Goal: Consume media (video, audio)

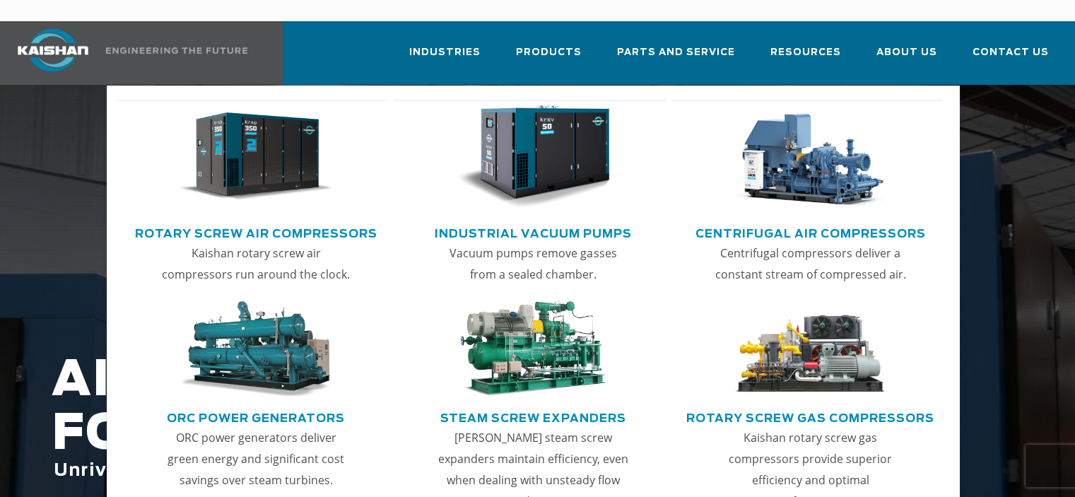
click at [535, 132] on img "Main menu" at bounding box center [533, 156] width 153 height 103
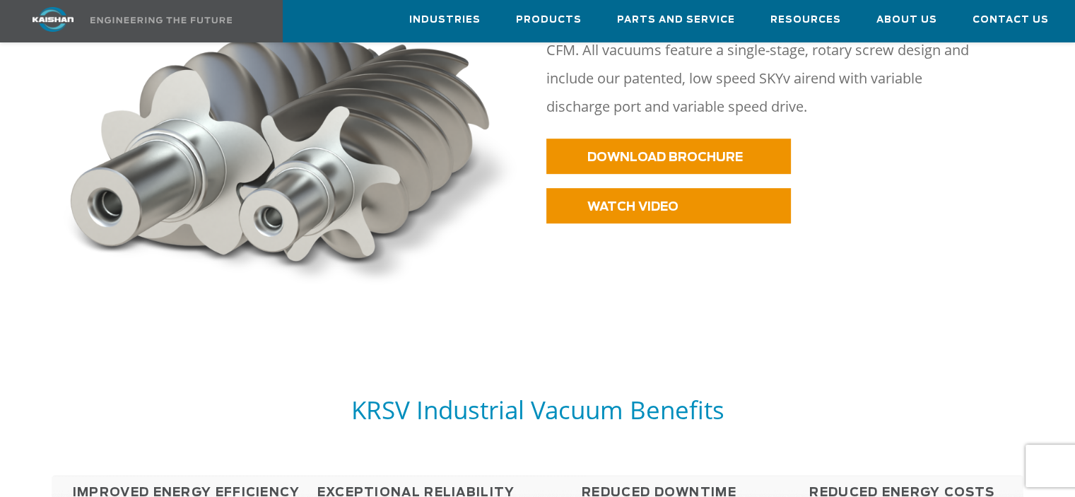
scroll to position [707, 0]
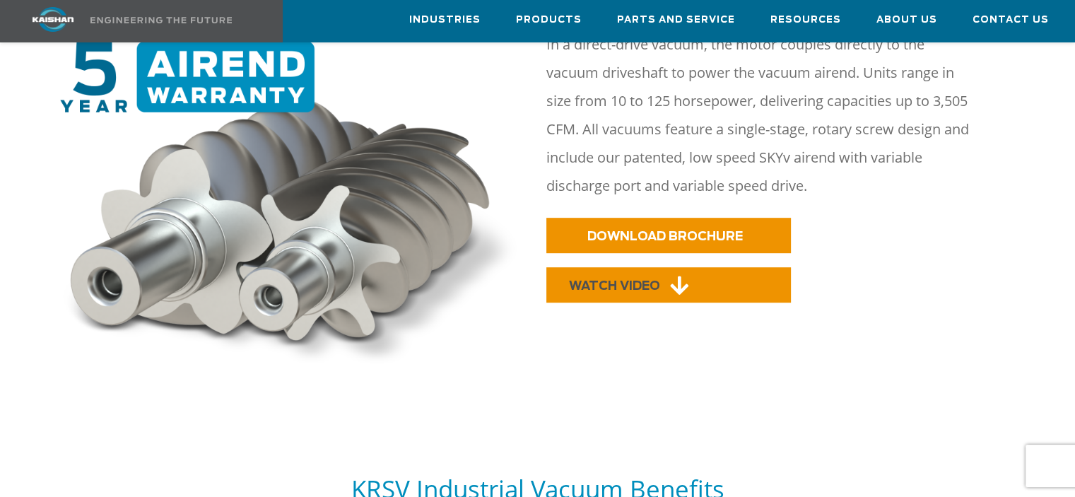
click at [643, 280] on span "WATCH VIDEO" at bounding box center [614, 286] width 91 height 12
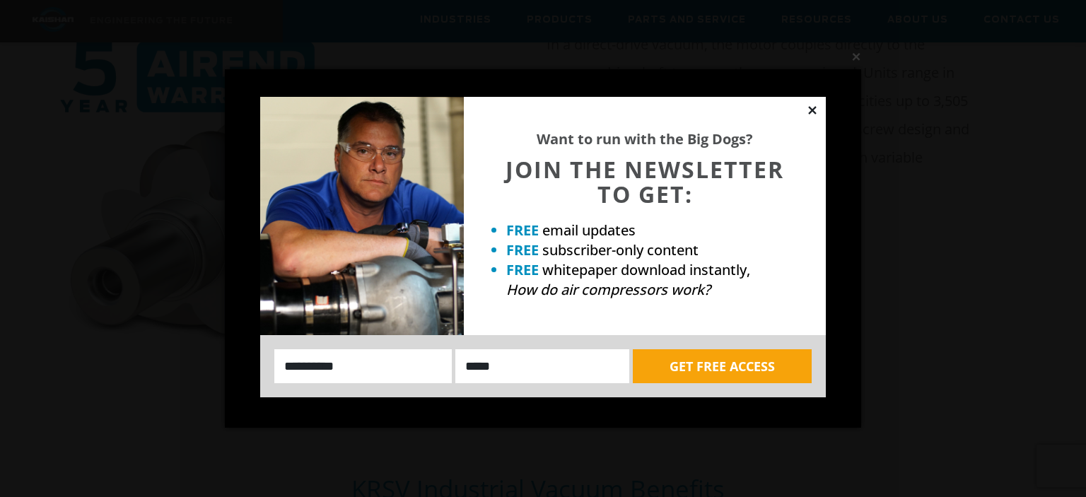
click at [815, 110] on icon at bounding box center [812, 110] width 13 height 13
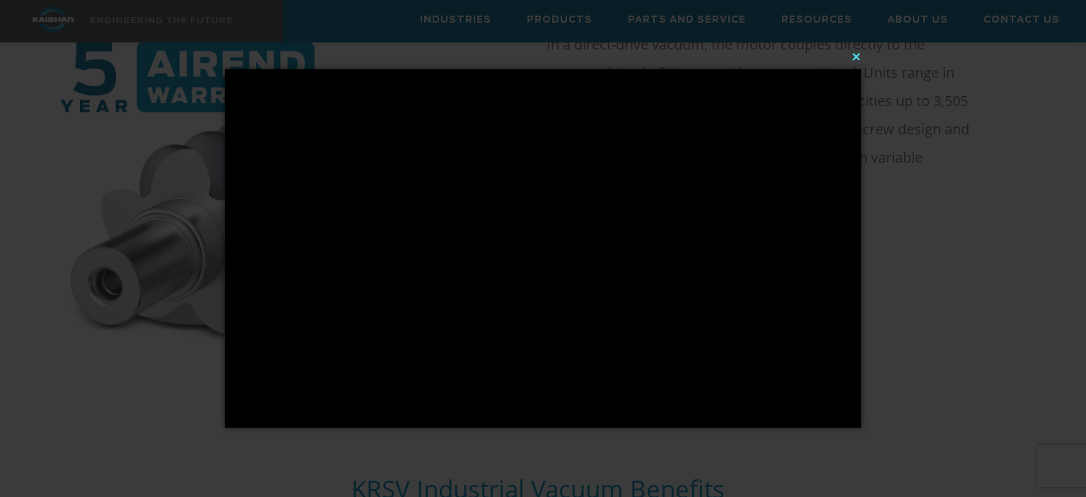
click at [853, 53] on button "×" at bounding box center [547, 56] width 636 height 31
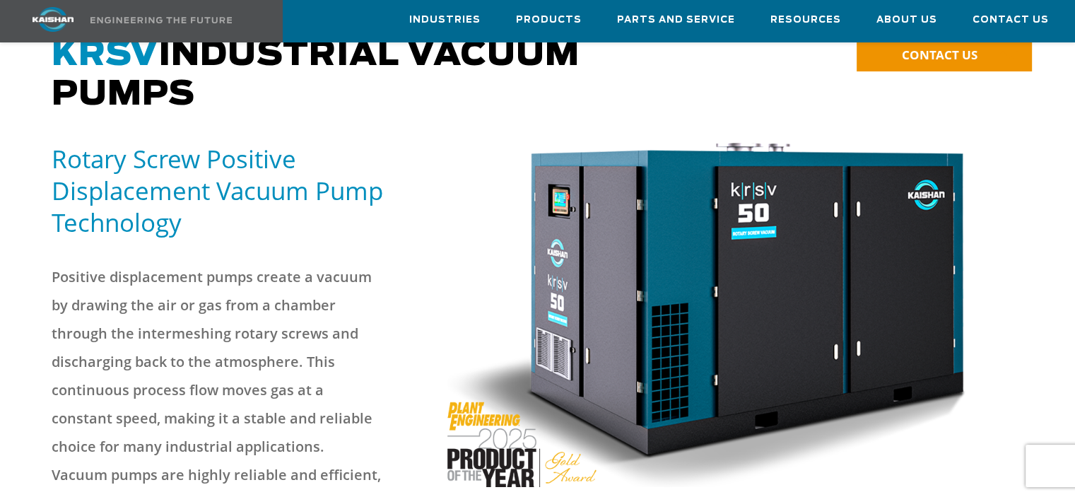
scroll to position [71, 0]
